Goal: Task Accomplishment & Management: Manage account settings

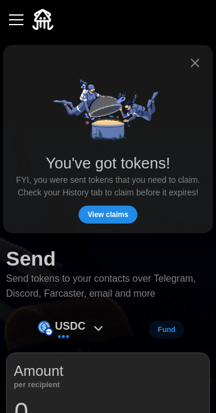
click at [120, 211] on span "View claims" at bounding box center [107, 214] width 41 height 17
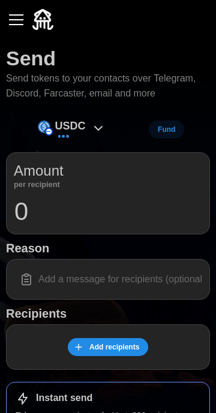
click at [95, 132] on icon at bounding box center [98, 128] width 14 height 14
click at [73, 132] on p "USDC" at bounding box center [70, 125] width 31 height 17
click at [15, 20] on div "button" at bounding box center [16, 19] width 14 height 1
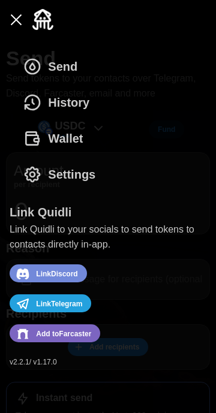
click at [90, 131] on button "Wallet" at bounding box center [56, 138] width 93 height 36
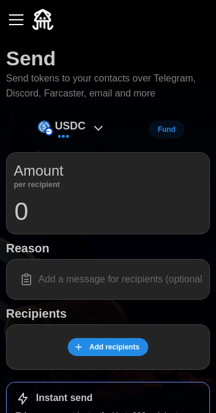
click at [19, 26] on button "button" at bounding box center [16, 20] width 20 height 20
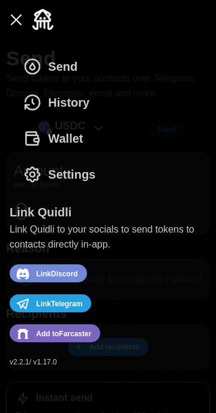
click at [40, 140] on icon "dots" at bounding box center [32, 138] width 19 height 19
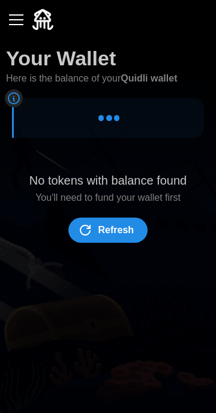
click at [52, 120] on div at bounding box center [109, 118] width 178 height 28
click at [60, 120] on div at bounding box center [109, 118] width 178 height 28
click at [105, 232] on span "Refresh" at bounding box center [116, 230] width 36 height 24
